Goal: Go to known website: Access a specific website the user already knows

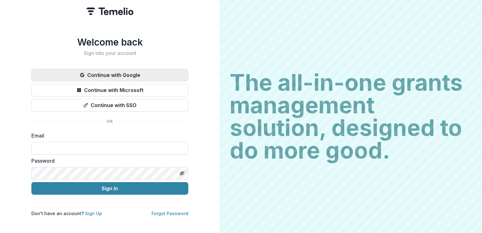
click at [126, 69] on button "Continue with Google" at bounding box center [109, 75] width 157 height 13
click at [111, 71] on button "Continue with Google" at bounding box center [109, 75] width 157 height 13
click at [126, 75] on button "Continue with Google" at bounding box center [109, 75] width 157 height 13
